Goal: Task Accomplishment & Management: Manage account settings

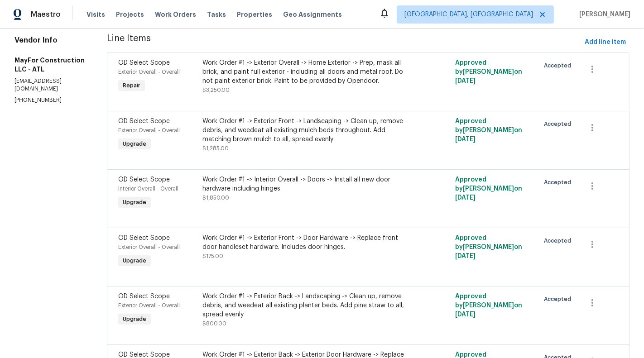
scroll to position [125, 0]
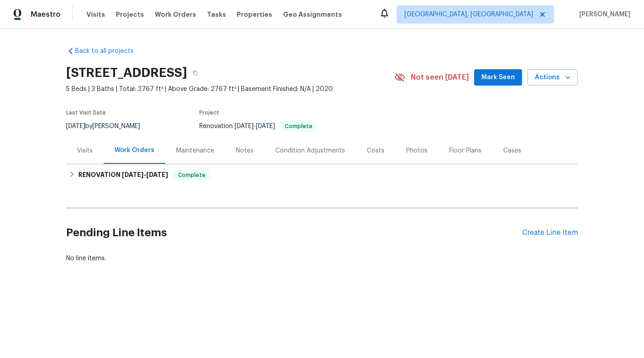
click at [80, 150] on div "Visits" at bounding box center [85, 150] width 16 height 9
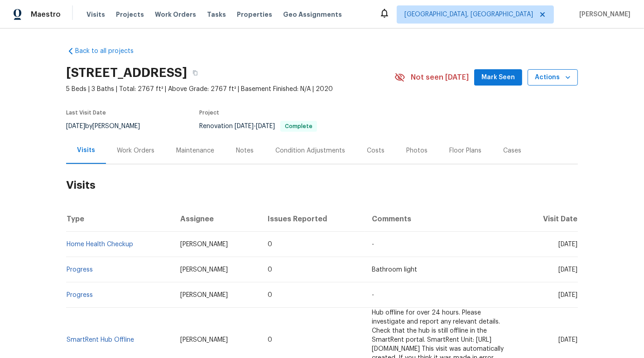
click at [567, 80] on icon "button" at bounding box center [567, 77] width 9 height 9
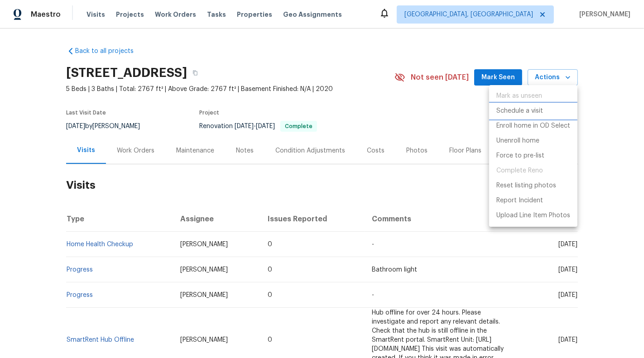
click at [536, 108] on p "Schedule a visit" at bounding box center [519, 111] width 47 height 10
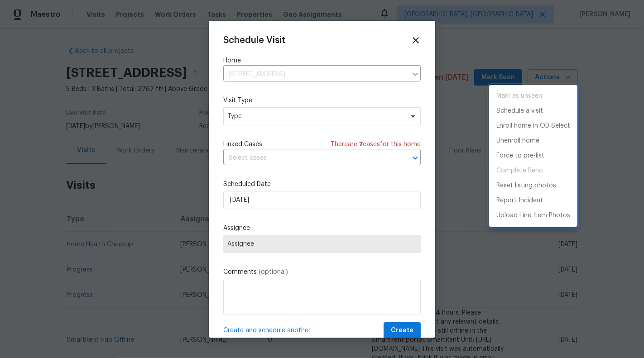
click at [264, 125] on div at bounding box center [322, 179] width 644 height 358
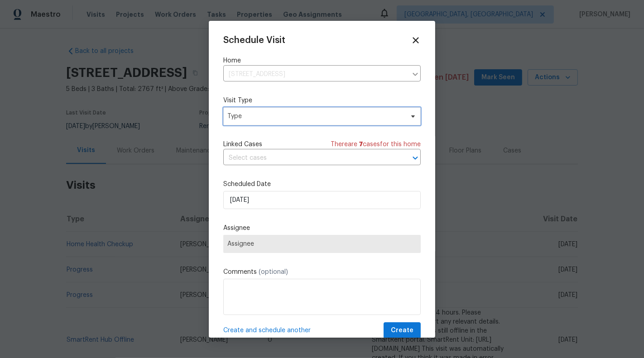
click at [263, 121] on span "Type" at bounding box center [321, 116] width 197 height 18
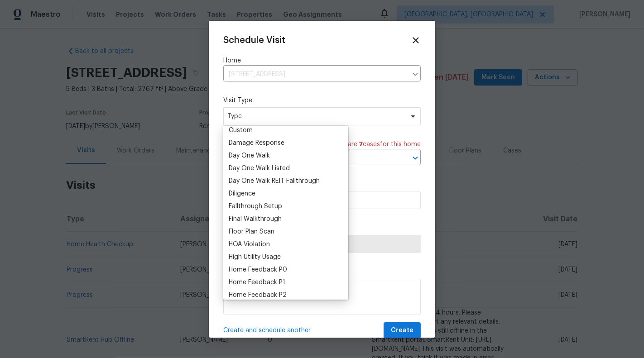
scroll to position [153, 0]
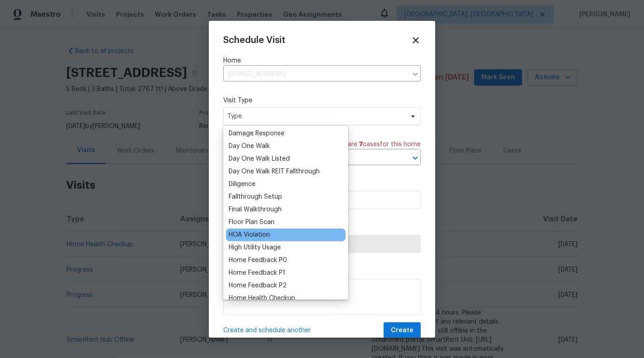
click at [267, 236] on div "HOA Violation" at bounding box center [249, 234] width 41 height 9
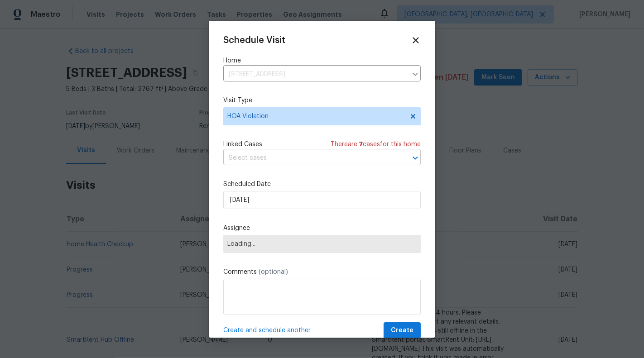
click at [280, 160] on input "text" at bounding box center [309, 158] width 172 height 14
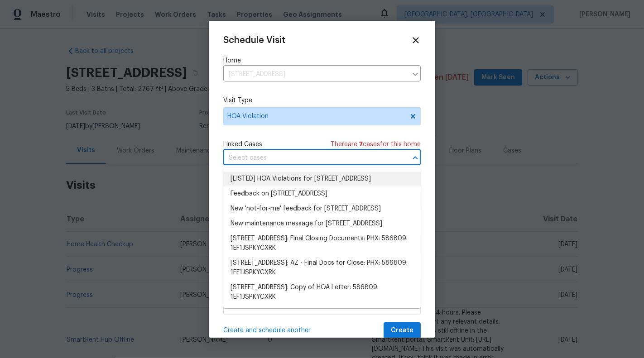
click at [287, 182] on li "[LISTED] HOA Violations for [STREET_ADDRESS]" at bounding box center [321, 179] width 197 height 15
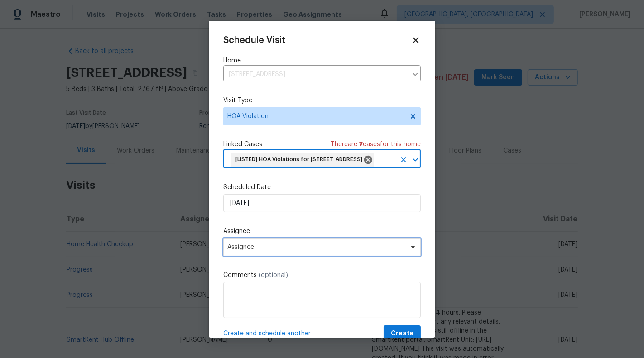
click at [257, 251] on span "Assignee" at bounding box center [315, 247] width 177 height 7
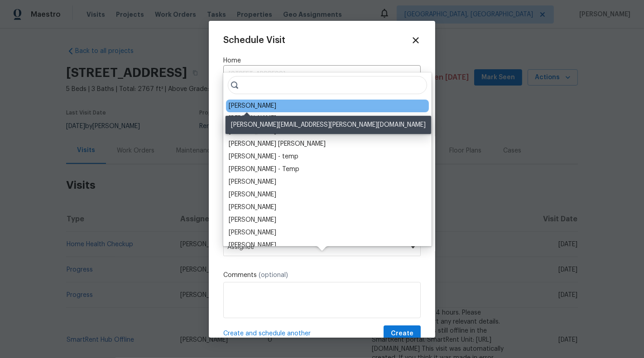
click at [264, 107] on div "[PERSON_NAME]" at bounding box center [253, 105] width 48 height 9
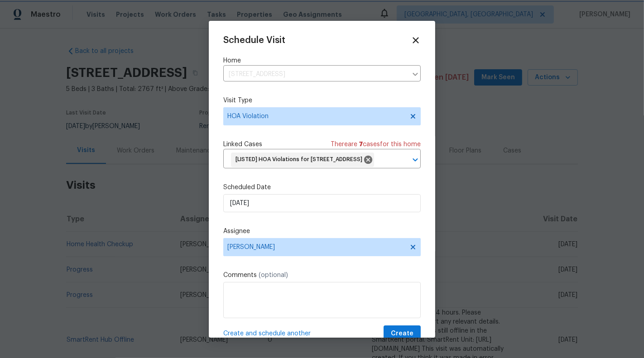
scroll to position [34, 0]
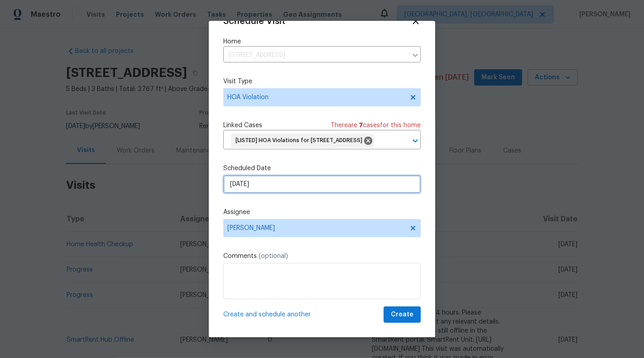
click at [251, 187] on input "[DATE]" at bounding box center [321, 184] width 197 height 18
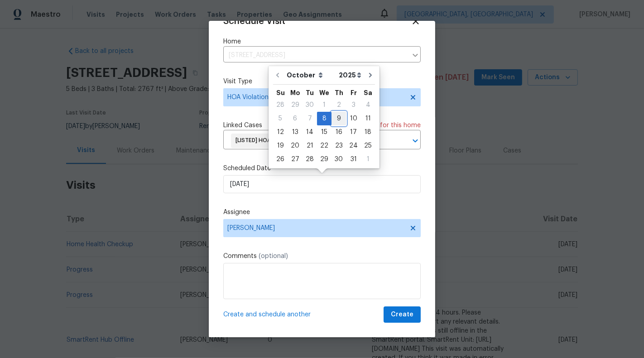
click at [333, 117] on div "9" at bounding box center [338, 118] width 14 height 13
type input "[DATE]"
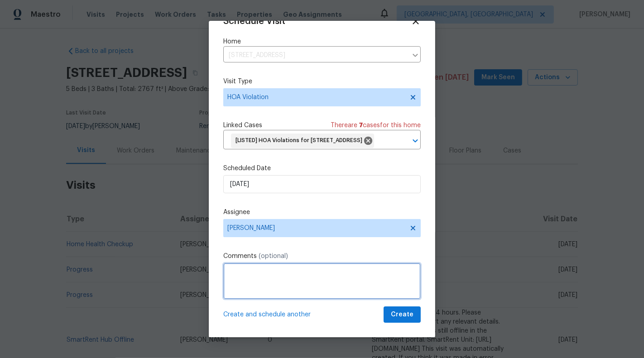
click at [293, 277] on textarea at bounding box center [321, 281] width 197 height 36
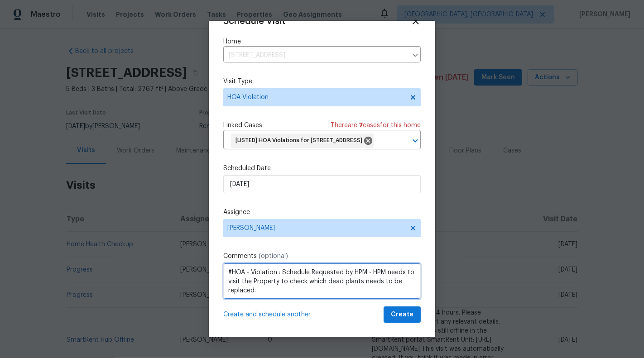
drag, startPoint x: 282, startPoint y: 272, endPoint x: 311, endPoint y: 290, distance: 33.8
click at [311, 290] on textarea "#HOA - Violation : Schedule Requested by HPM - HPM needs to visit the Property …" at bounding box center [321, 281] width 197 height 36
paste textarea "requested by HPM – They need to visit the property to identify which dead plant…"
drag, startPoint x: 374, startPoint y: 273, endPoint x: 386, endPoint y: 273, distance: 11.8
click at [386, 273] on textarea "#HOA - Violation : Schedule requested by HPM – They need to visit the property …" at bounding box center [321, 281] width 197 height 36
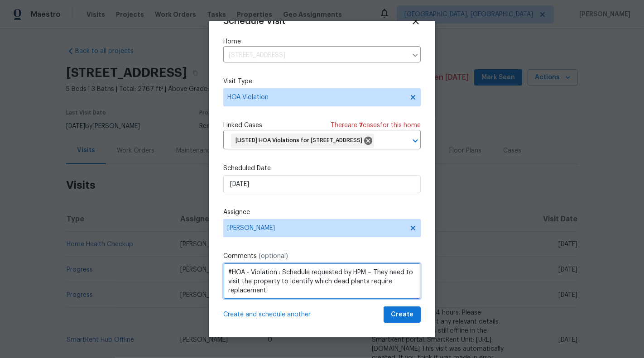
click at [386, 273] on textarea "#HOA - Violation : Schedule requested by HPM – They need to visit the property …" at bounding box center [321, 281] width 197 height 36
drag, startPoint x: 386, startPoint y: 273, endPoint x: 374, endPoint y: 272, distance: 12.7
click at [374, 272] on textarea "#HOA - Violation : Schedule requested by HPM – They need to visit the property …" at bounding box center [321, 281] width 197 height 36
drag, startPoint x: 388, startPoint y: 272, endPoint x: 418, endPoint y: 272, distance: 30.3
click at [418, 272] on textarea "#HOA - Violation : Schedule requested by HPM – HPM need to visit the property t…" at bounding box center [321, 281] width 197 height 36
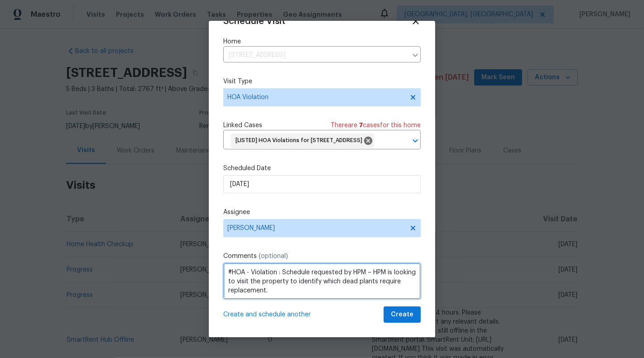
click at [364, 292] on textarea "#HOA - Violation : Schedule requested by HPM – HPM is looking to visit the prop…" at bounding box center [321, 281] width 197 height 36
type textarea "#HOA - Violation : Schedule requested by HPM – HPM is looking to visit the prop…"
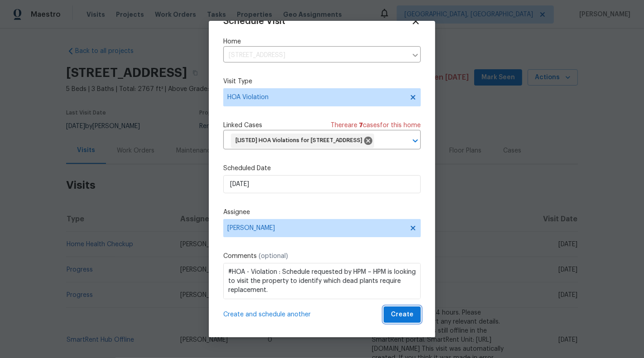
click at [404, 314] on span "Create" at bounding box center [402, 314] width 23 height 11
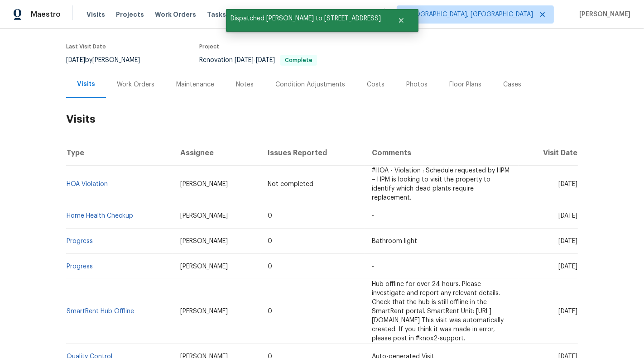
scroll to position [72, 0]
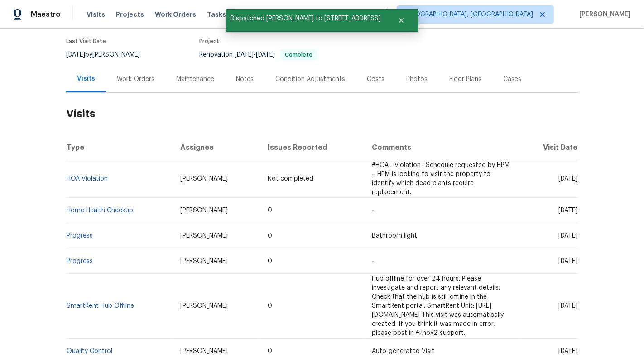
click at [99, 177] on td "HOA Violation" at bounding box center [119, 179] width 107 height 38
click at [99, 176] on link "HOA Violation" at bounding box center [87, 179] width 41 height 6
